Goal: Find specific page/section: Find specific page/section

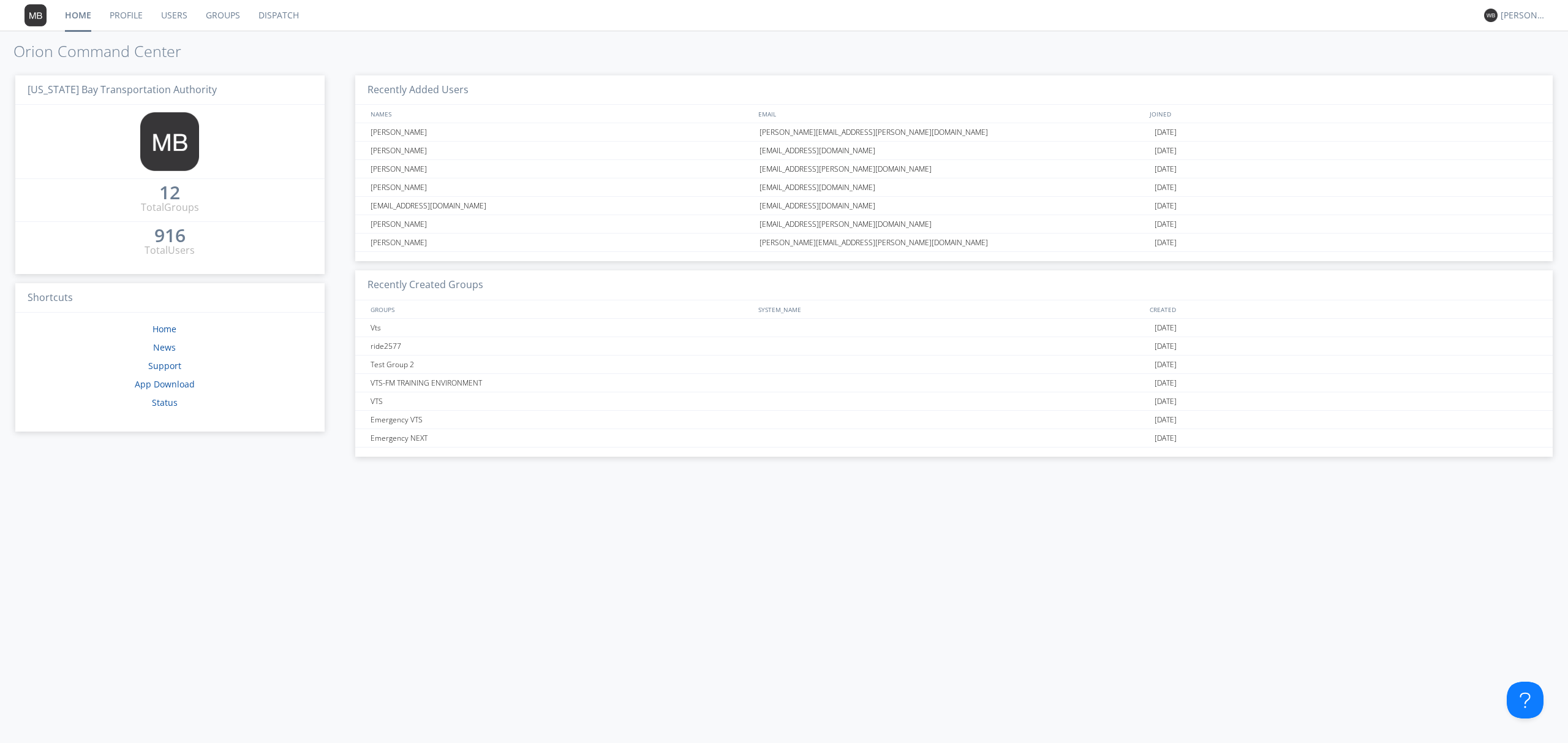
click at [285, 15] on link "Dispatch" at bounding box center [278, 15] width 59 height 31
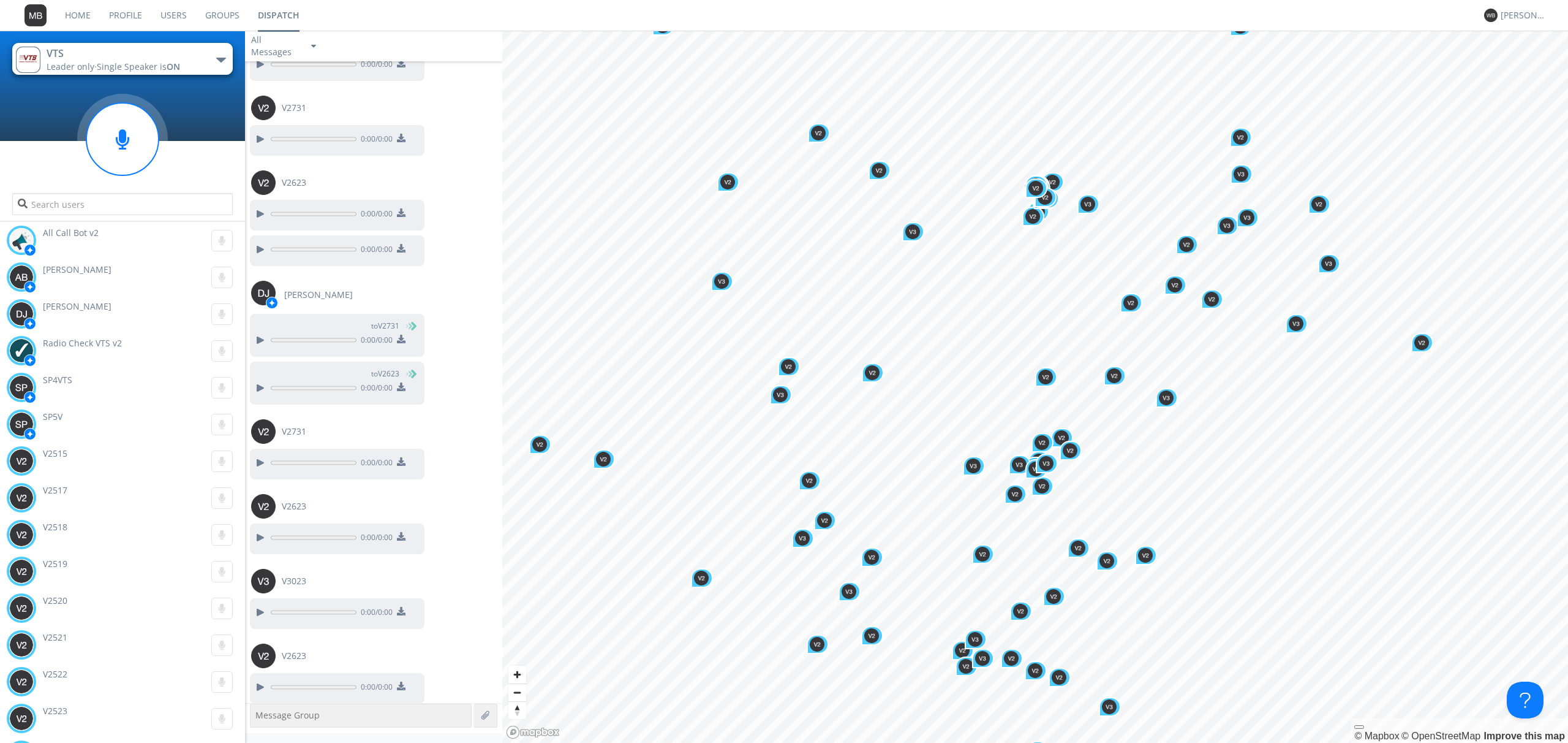
scroll to position [1020, 0]
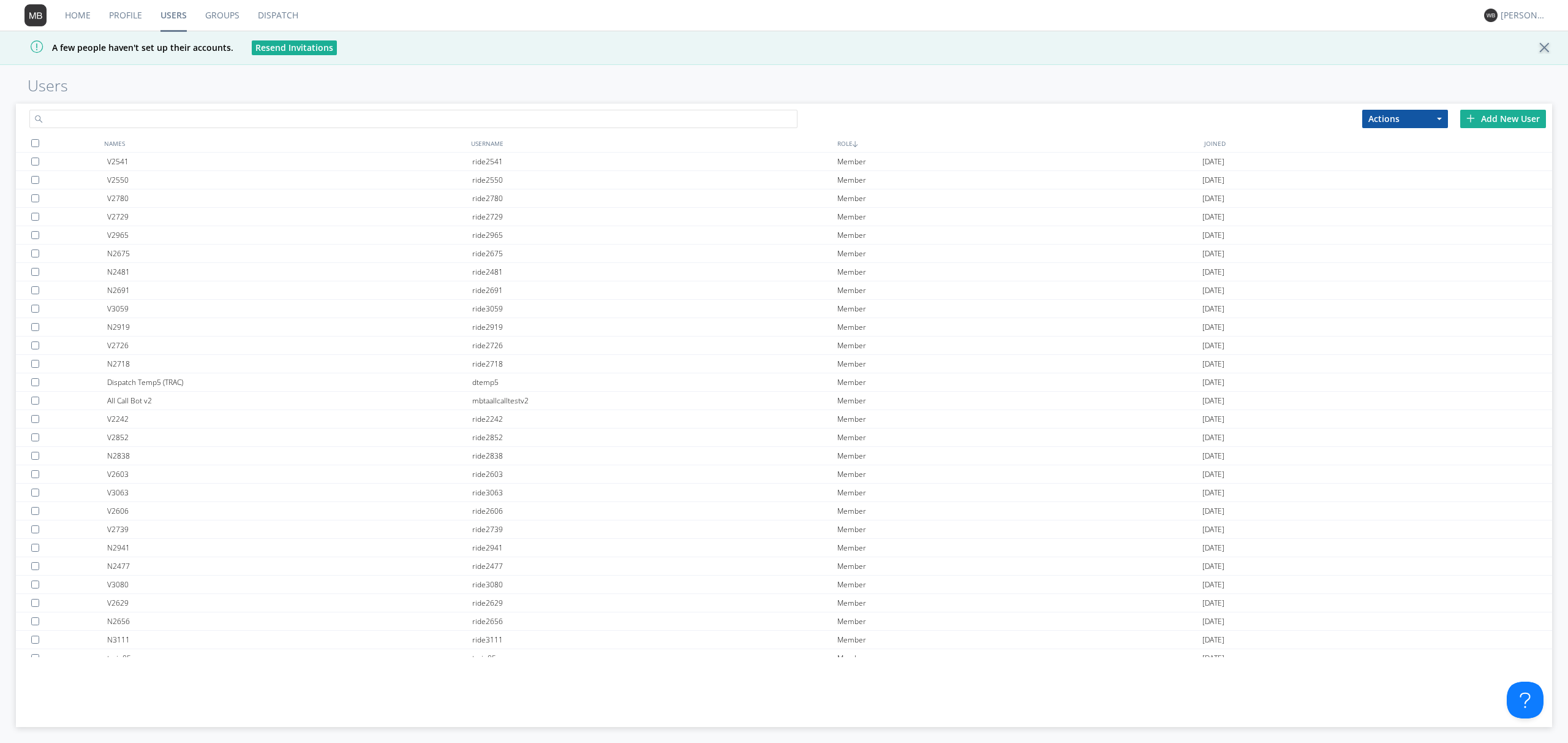
click at [158, 121] on input "text" at bounding box center [413, 118] width 768 height 18
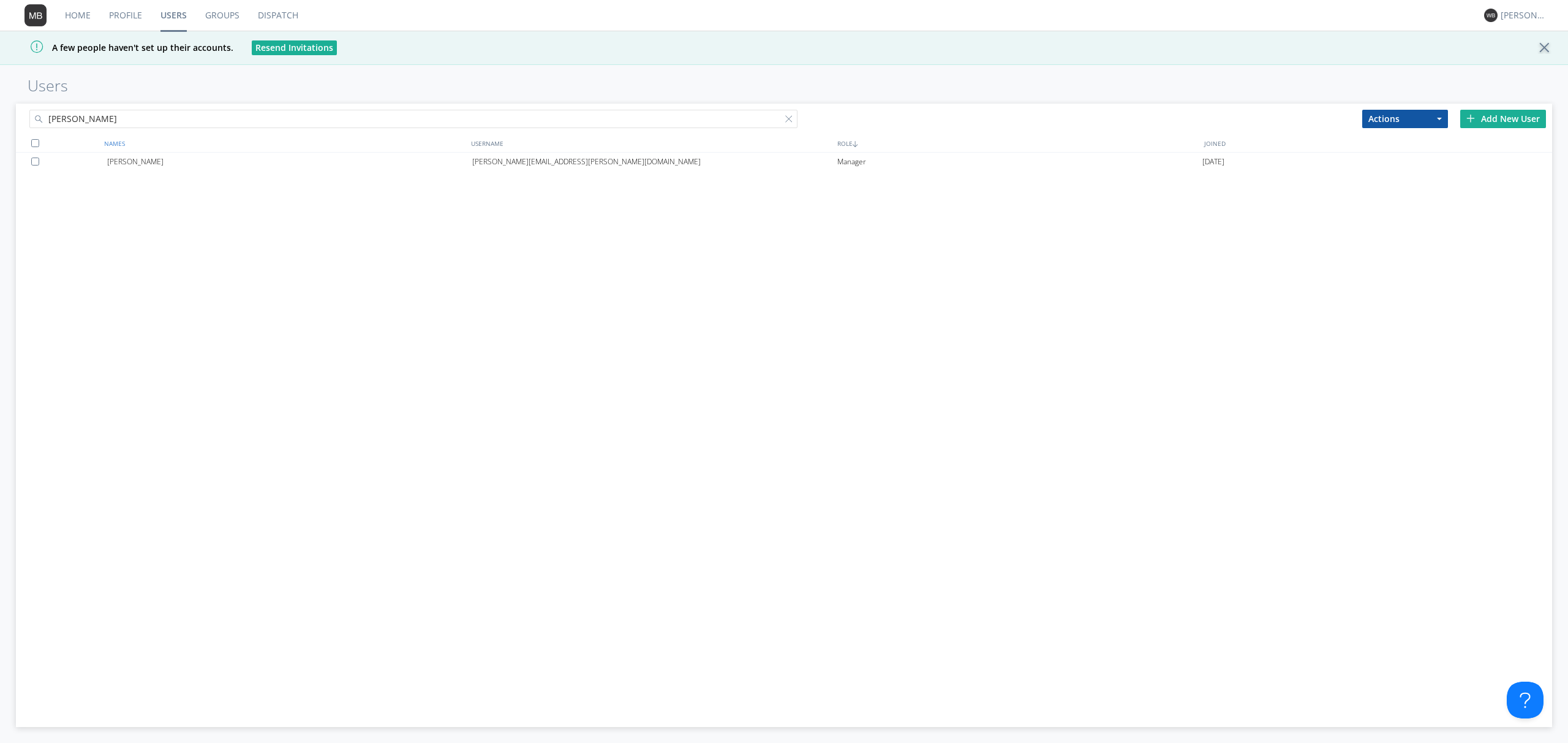
type input "[PERSON_NAME]"
click at [223, 150] on div "NAMES" at bounding box center [284, 143] width 367 height 18
click at [218, 160] on div "[PERSON_NAME]" at bounding box center [289, 161] width 365 height 18
